Goal: Task Accomplishment & Management: Use online tool/utility

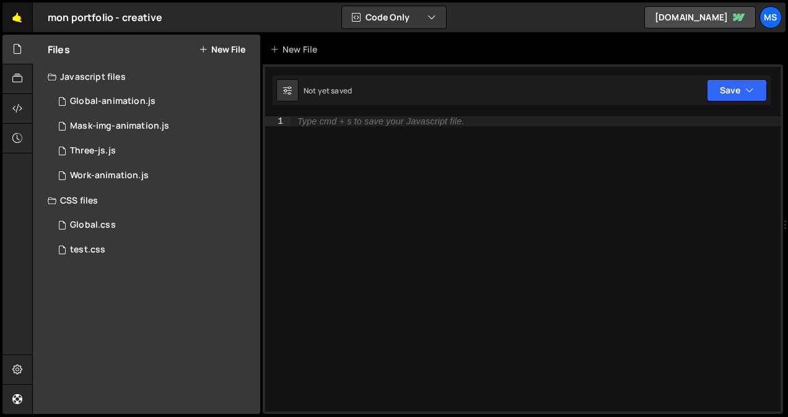
click at [17, 24] on link "🤙" at bounding box center [17, 17] width 30 height 30
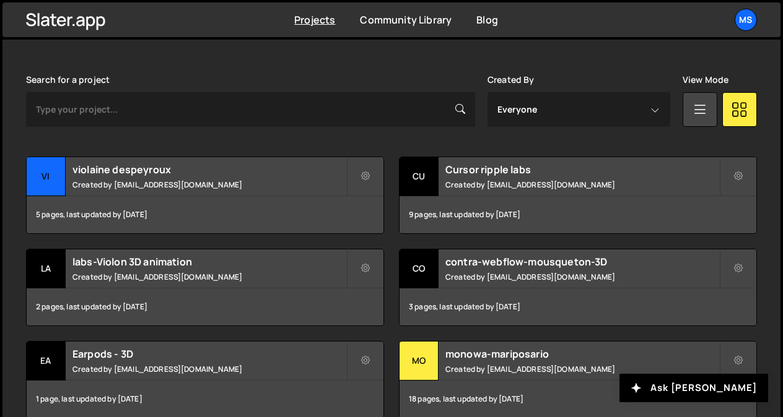
scroll to position [342, 0]
click at [150, 178] on div "violaine despeyroux Created by snowmahana.fitt@gmail.com" at bounding box center [205, 176] width 357 height 38
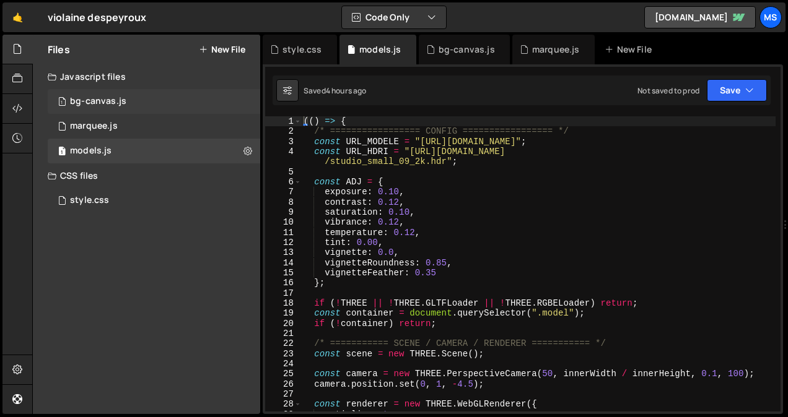
click at [246, 98] on div "1 bg-canvas.js 0" at bounding box center [154, 101] width 212 height 25
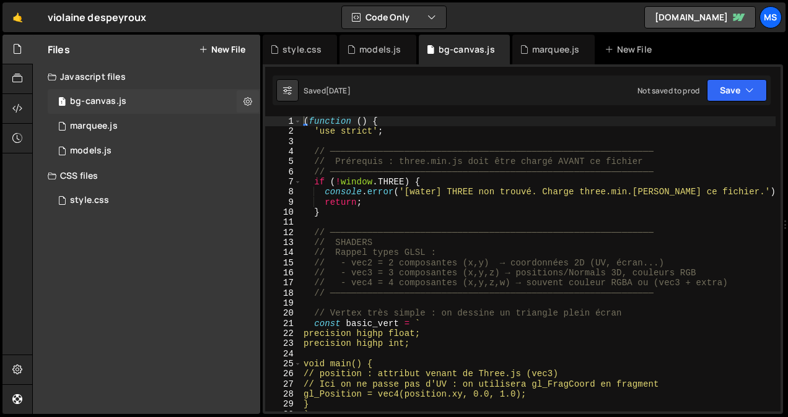
click at [246, 98] on icon at bounding box center [247, 101] width 9 height 12
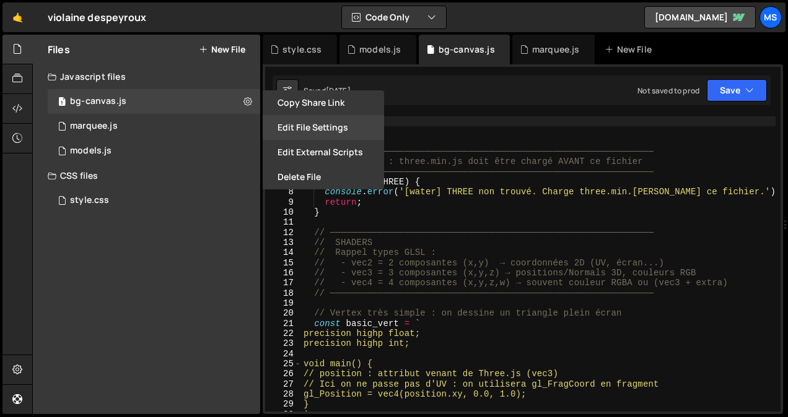
click at [332, 126] on button "Edit File Settings" at bounding box center [323, 127] width 121 height 25
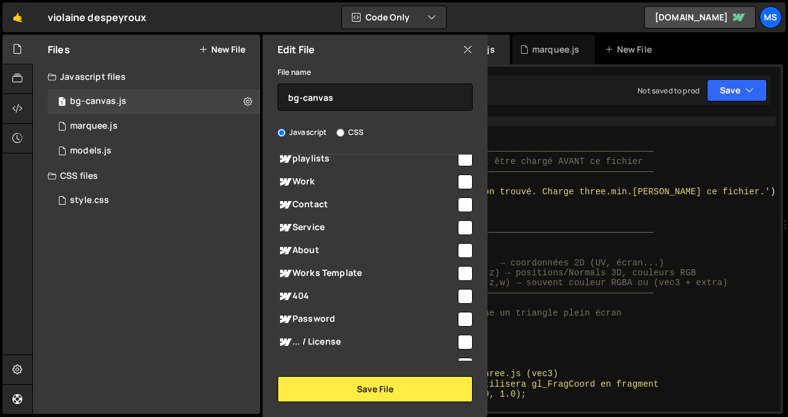
scroll to position [212, 0]
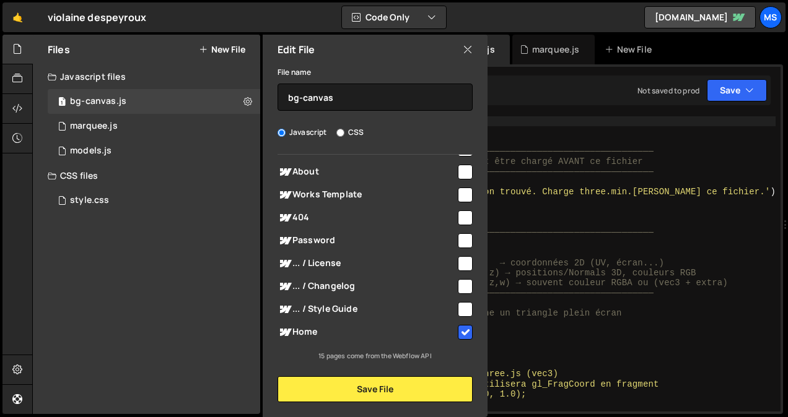
click at [459, 328] on input "checkbox" at bounding box center [465, 332] width 15 height 15
checkbox input "false"
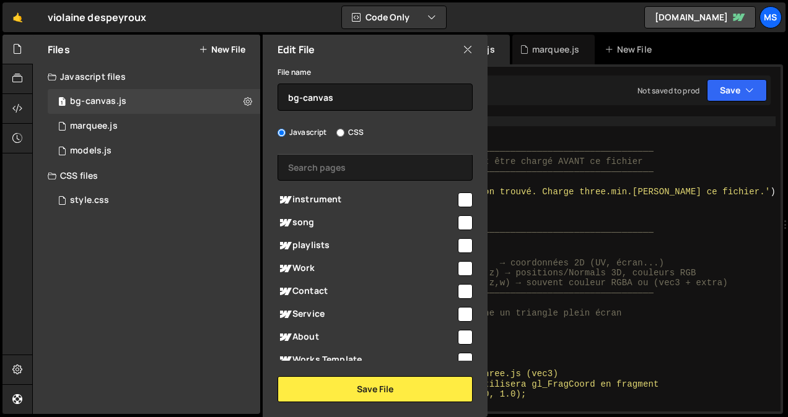
scroll to position [0, 0]
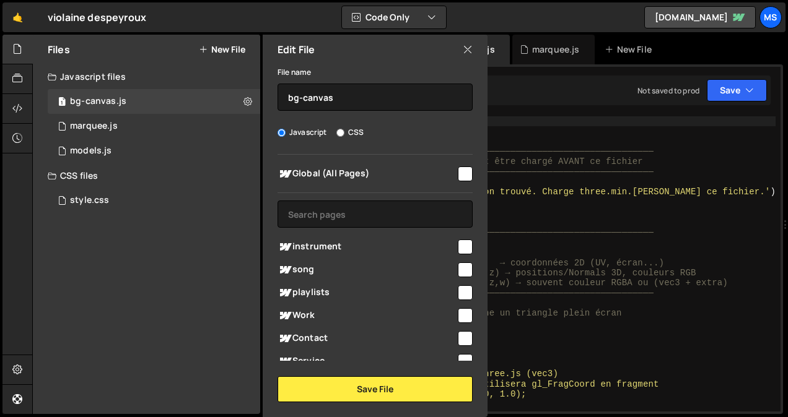
click at [458, 247] on input "checkbox" at bounding box center [465, 247] width 15 height 15
checkbox input "true"
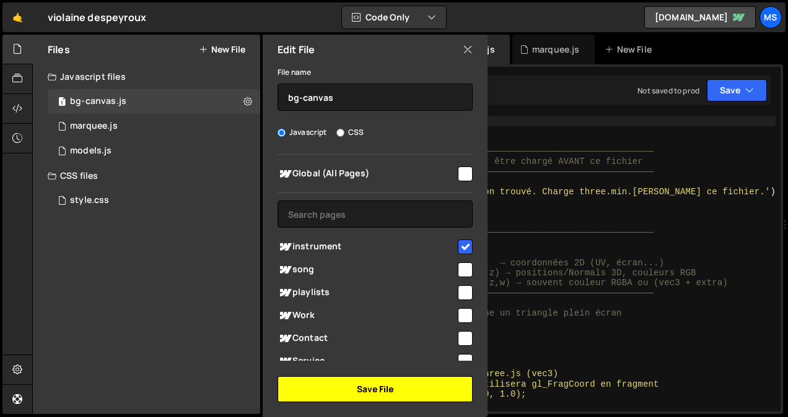
click at [398, 386] on button "Save File" at bounding box center [374, 389] width 195 height 26
click at [366, 385] on button "Save File" at bounding box center [374, 389] width 195 height 26
click at [407, 386] on button "Save File" at bounding box center [374, 389] width 195 height 26
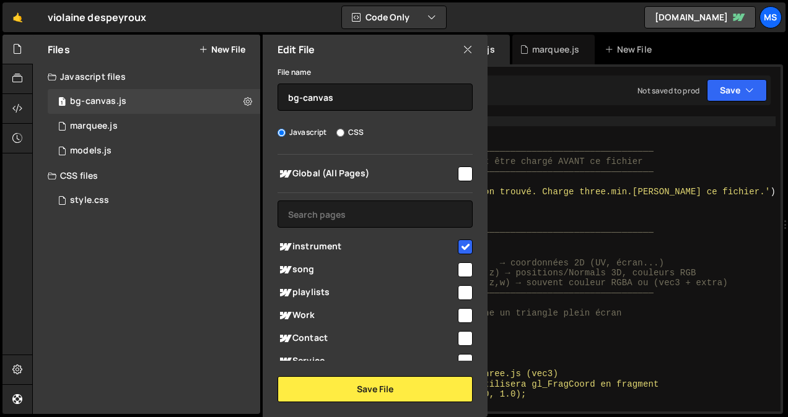
type textarea "console.error('[water] THREE non trouvé. Charge three.min.js avant ce fichier.'…"
click at [609, 193] on div "( function ( ) { 'use strict' ; // ────────────────────────────────────────────…" at bounding box center [538, 274] width 474 height 316
checkbox input "false"
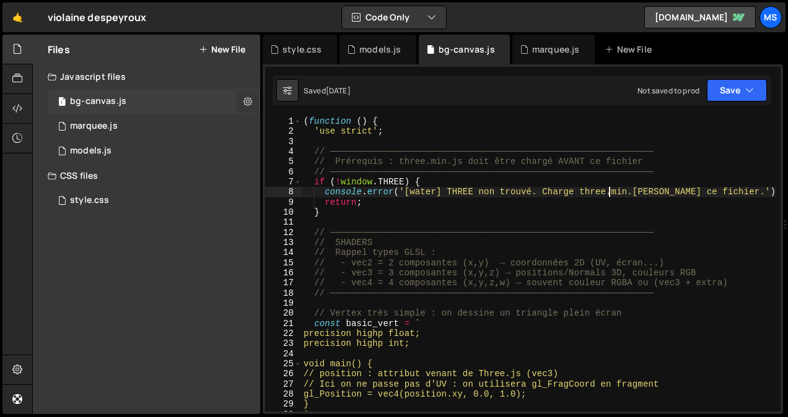
click at [252, 108] on button at bounding box center [248, 101] width 22 height 22
type input "bg-canvas"
radio input "true"
checkbox input "true"
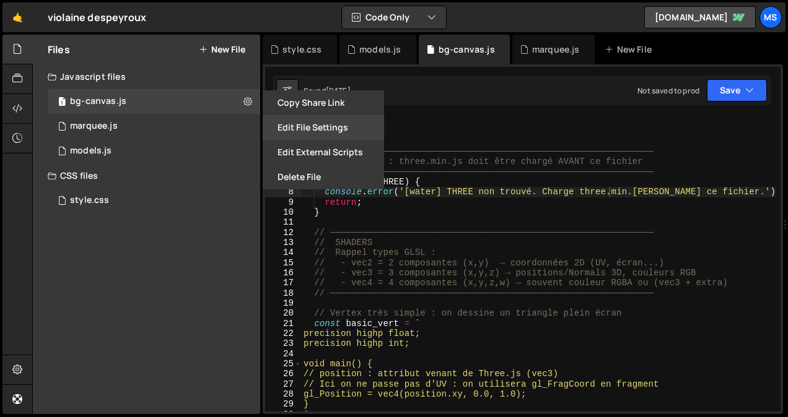
click at [308, 132] on button "Edit File Settings" at bounding box center [323, 127] width 121 height 25
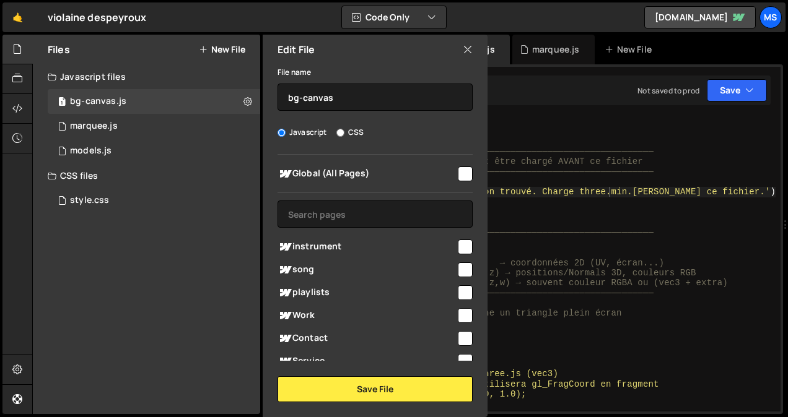
click at [460, 249] on input "checkbox" at bounding box center [465, 247] width 15 height 15
checkbox input "true"
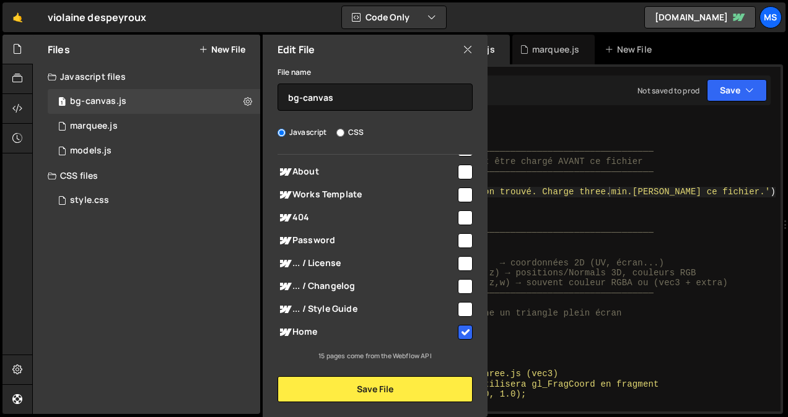
click at [466, 335] on input "checkbox" at bounding box center [465, 332] width 15 height 15
checkbox input "false"
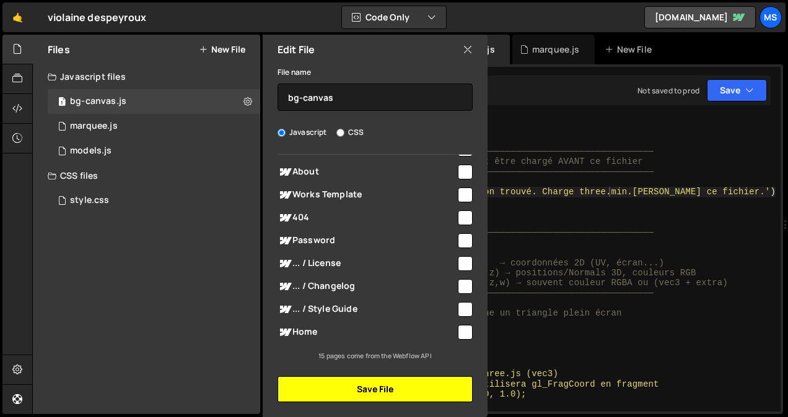
click at [376, 391] on button "Save File" at bounding box center [374, 389] width 195 height 26
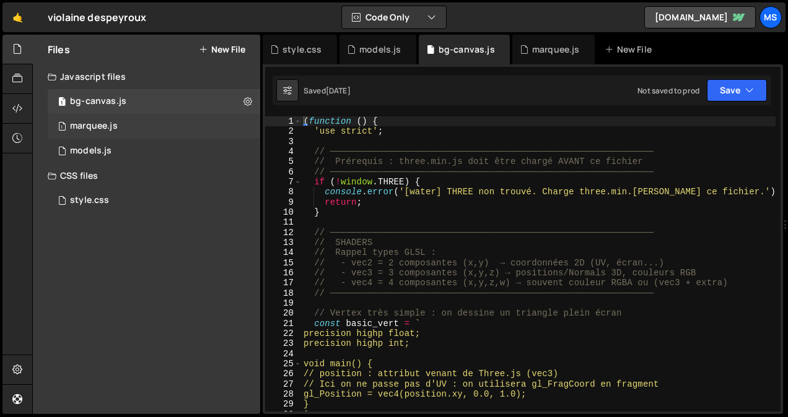
click at [246, 134] on div "1 marquee.js 0" at bounding box center [154, 126] width 212 height 25
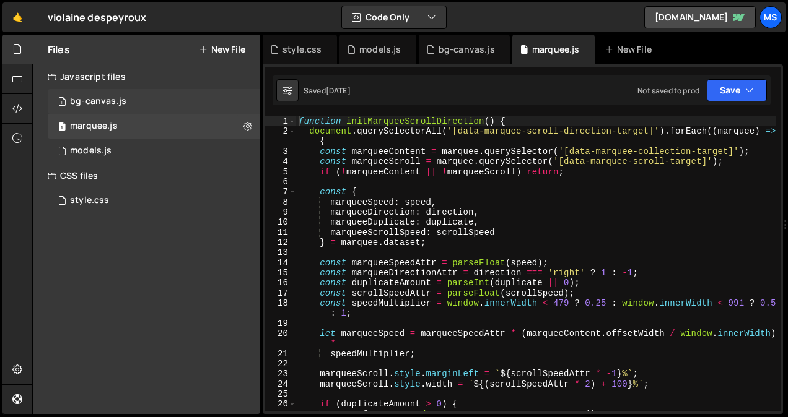
click at [246, 98] on div "1 bg-canvas.js 0" at bounding box center [154, 101] width 212 height 25
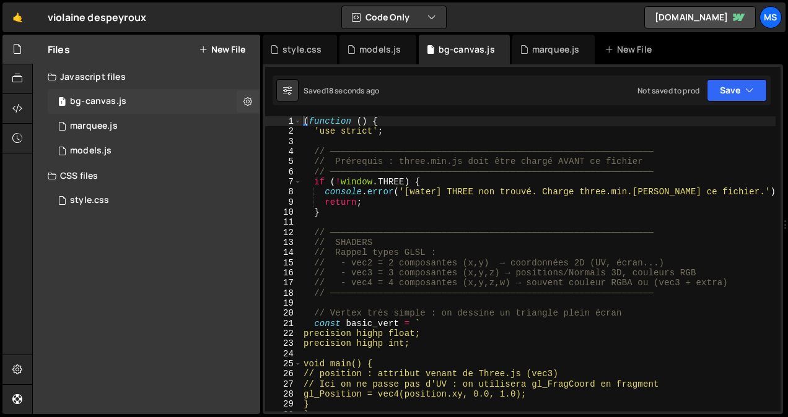
click at [246, 98] on icon at bounding box center [247, 101] width 9 height 12
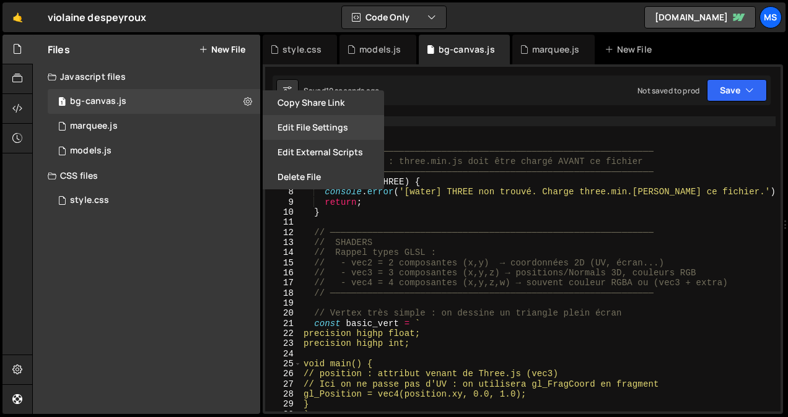
click at [318, 121] on button "Edit File Settings" at bounding box center [323, 127] width 121 height 25
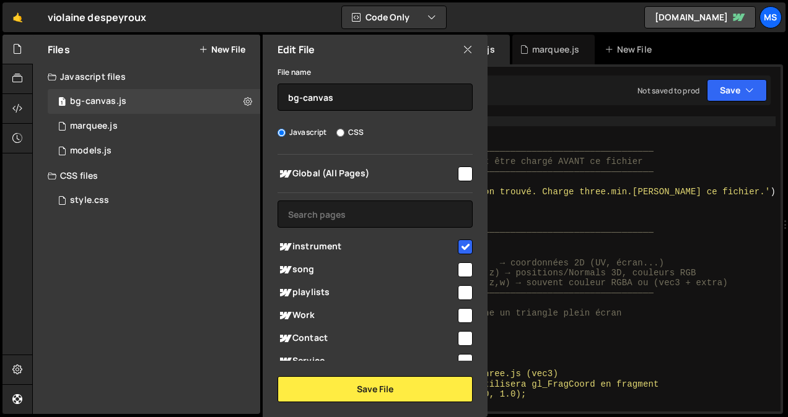
scroll to position [212, 0]
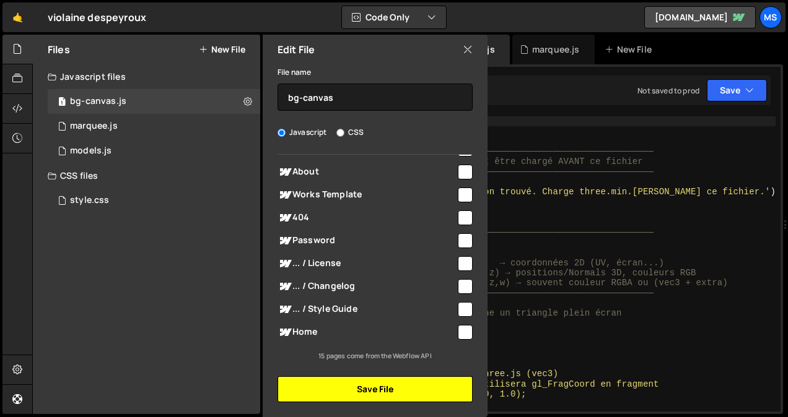
click at [373, 389] on button "Save File" at bounding box center [374, 389] width 195 height 26
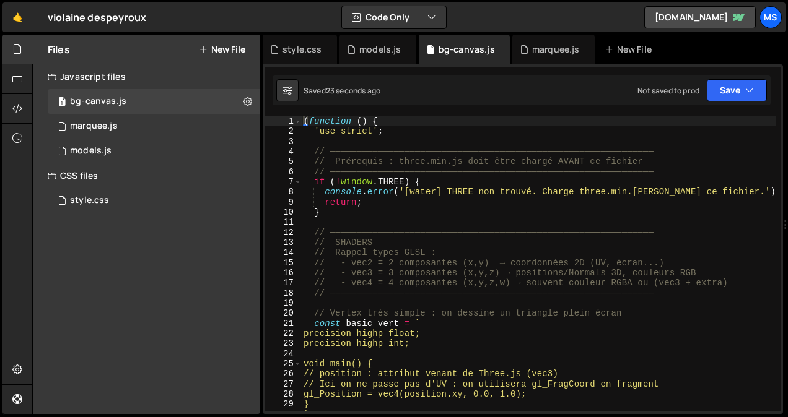
click at [487, 207] on div "( function ( ) { 'use strict' ; // ────────────────────────────────────────────…" at bounding box center [538, 274] width 474 height 316
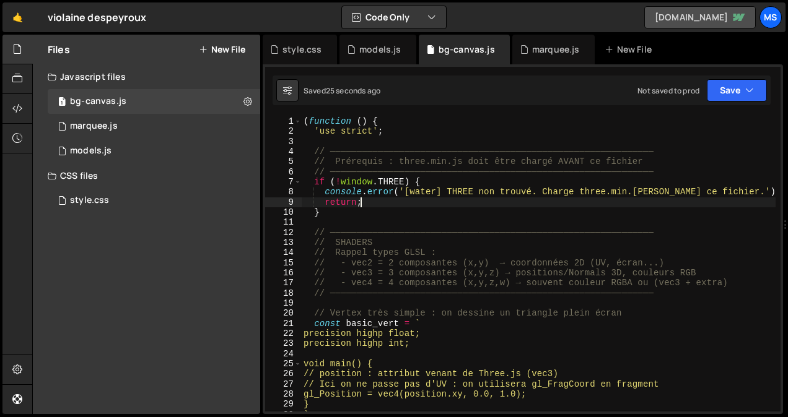
click at [644, 15] on link "[DOMAIN_NAME]" at bounding box center [699, 17] width 111 height 22
type textarea "(function () {"
click at [591, 121] on div "( function ( ) { 'use strict' ; // ────────────────────────────────────────────…" at bounding box center [538, 274] width 474 height 316
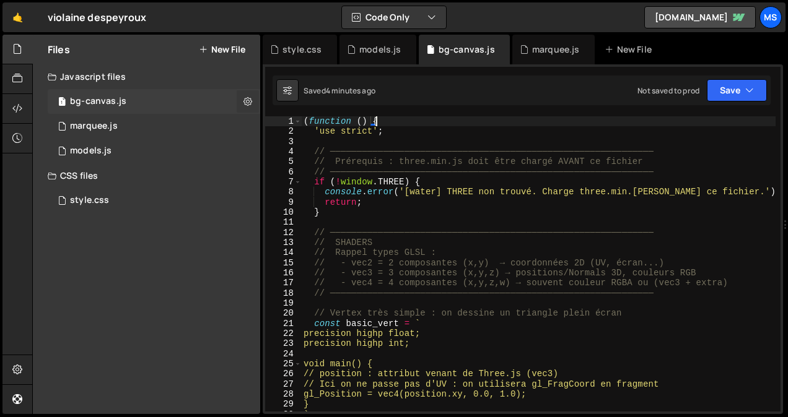
click at [248, 95] on button at bounding box center [248, 101] width 22 height 22
type input "bg-canvas"
radio input "true"
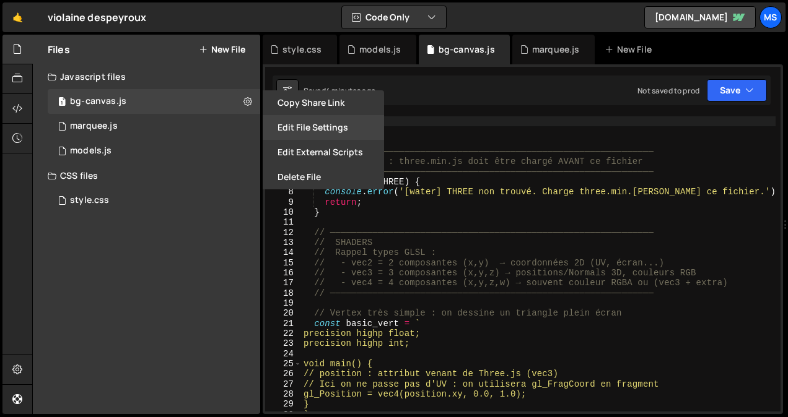
click at [295, 121] on button "Edit File Settings" at bounding box center [323, 127] width 121 height 25
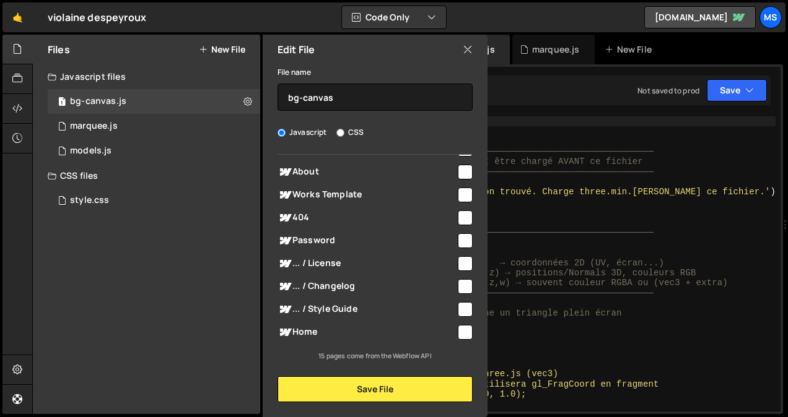
scroll to position [0, 0]
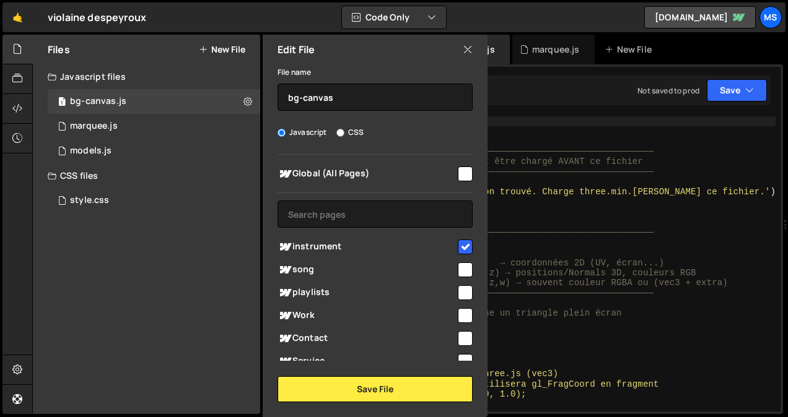
click at [460, 251] on input "checkbox" at bounding box center [465, 247] width 15 height 15
checkbox input "false"
click at [458, 264] on input "checkbox" at bounding box center [465, 270] width 15 height 15
checkbox input "true"
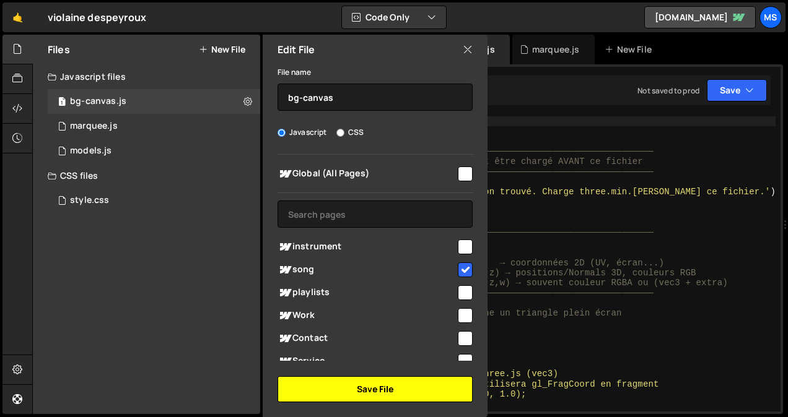
click at [395, 389] on button "Save File" at bounding box center [374, 389] width 195 height 26
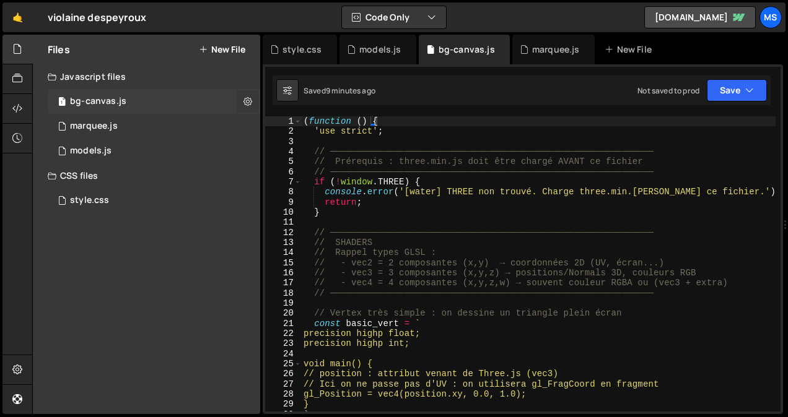
click at [250, 98] on icon at bounding box center [247, 101] width 9 height 12
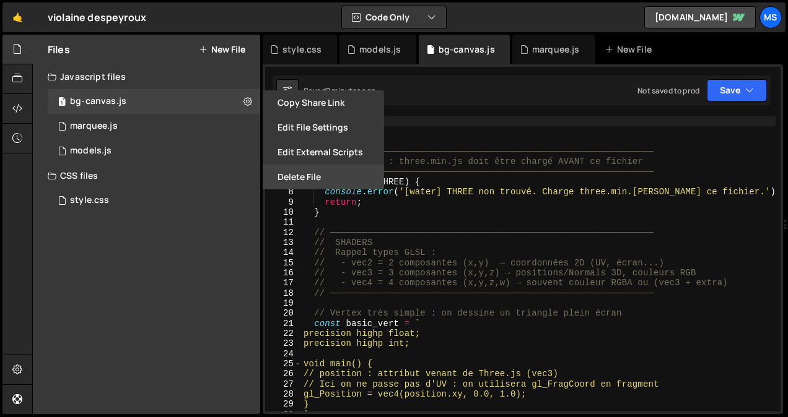
click at [295, 174] on button "Delete File" at bounding box center [323, 177] width 121 height 25
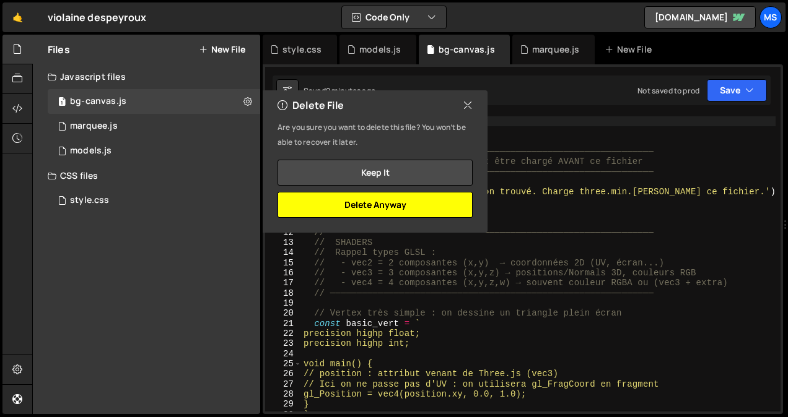
click at [380, 202] on button "Delete Anyway" at bounding box center [374, 205] width 195 height 26
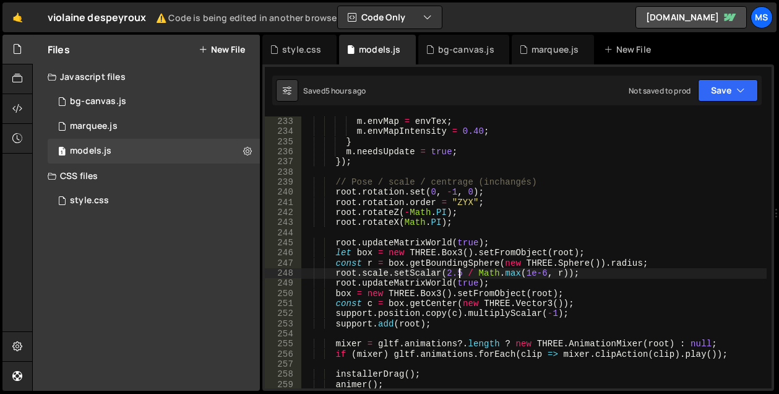
scroll to position [2366, 0]
